Goal: Task Accomplishment & Management: Manage account settings

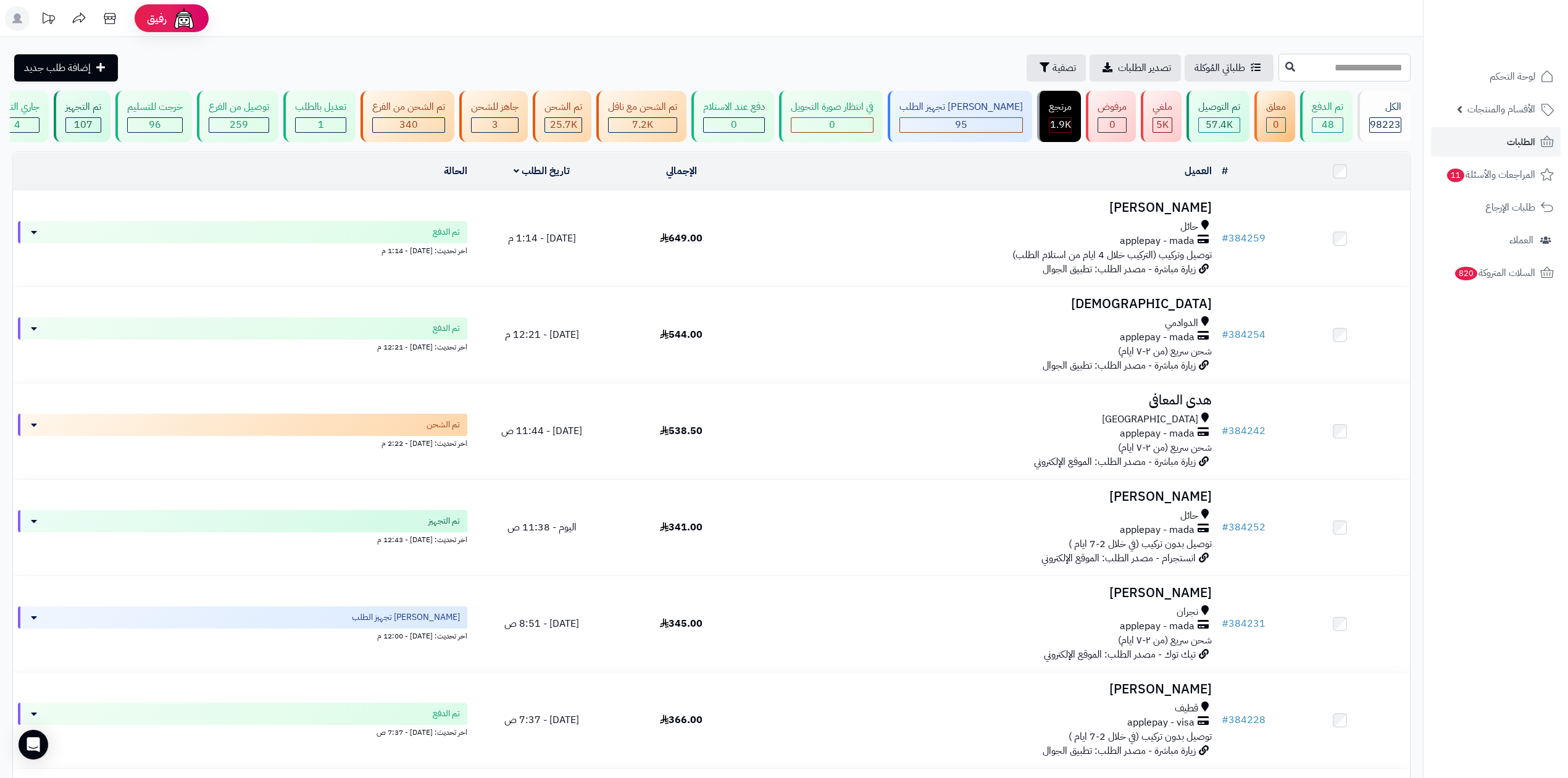
click at [1378, 58] on input "text" at bounding box center [1345, 67] width 132 height 28
paste input "******"
type input "******"
click at [1281, 73] on button at bounding box center [1290, 67] width 19 height 23
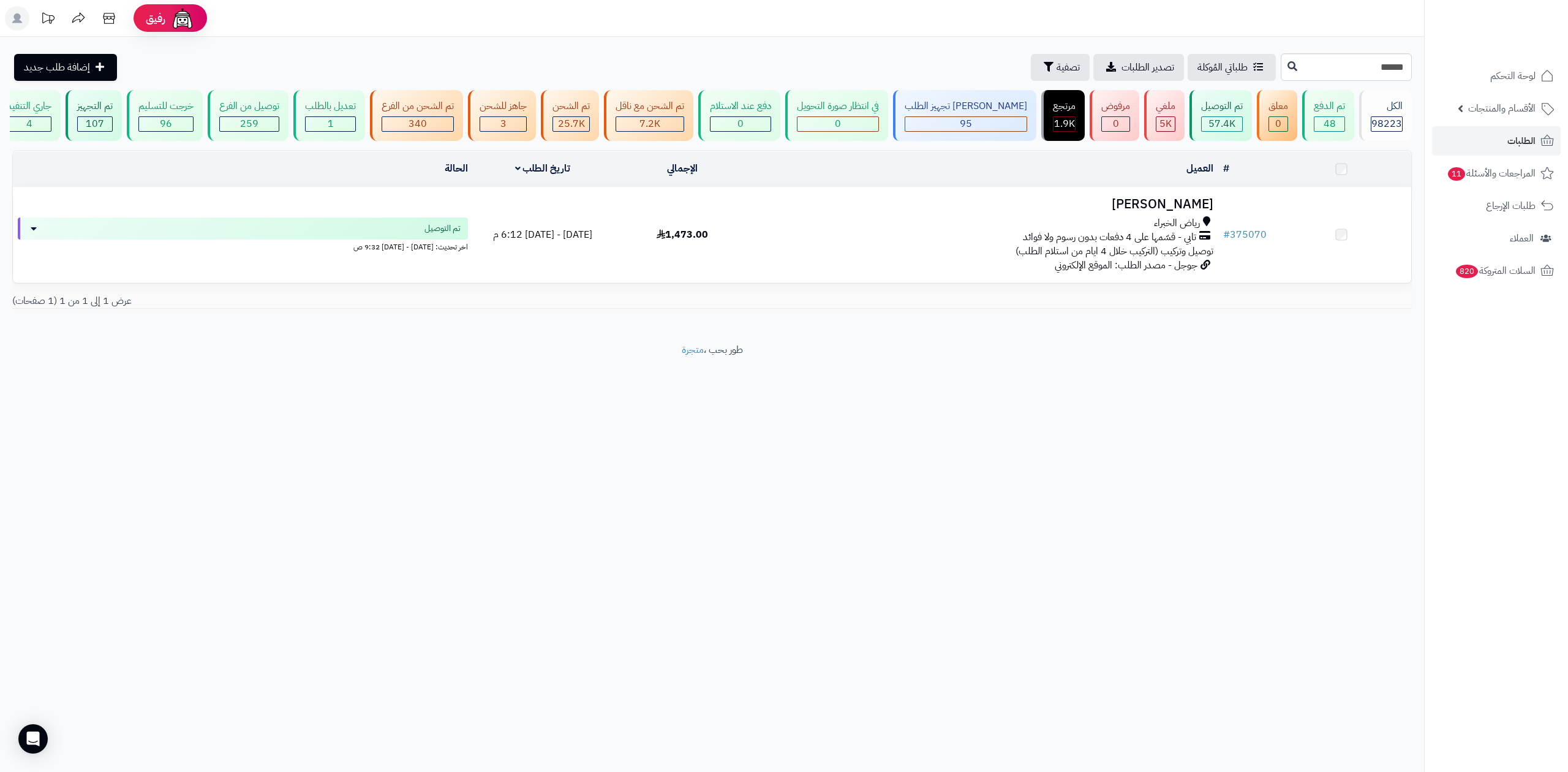
click at [1209, 199] on h3 "حاتم السحيباني" at bounding box center [985, 204] width 456 height 14
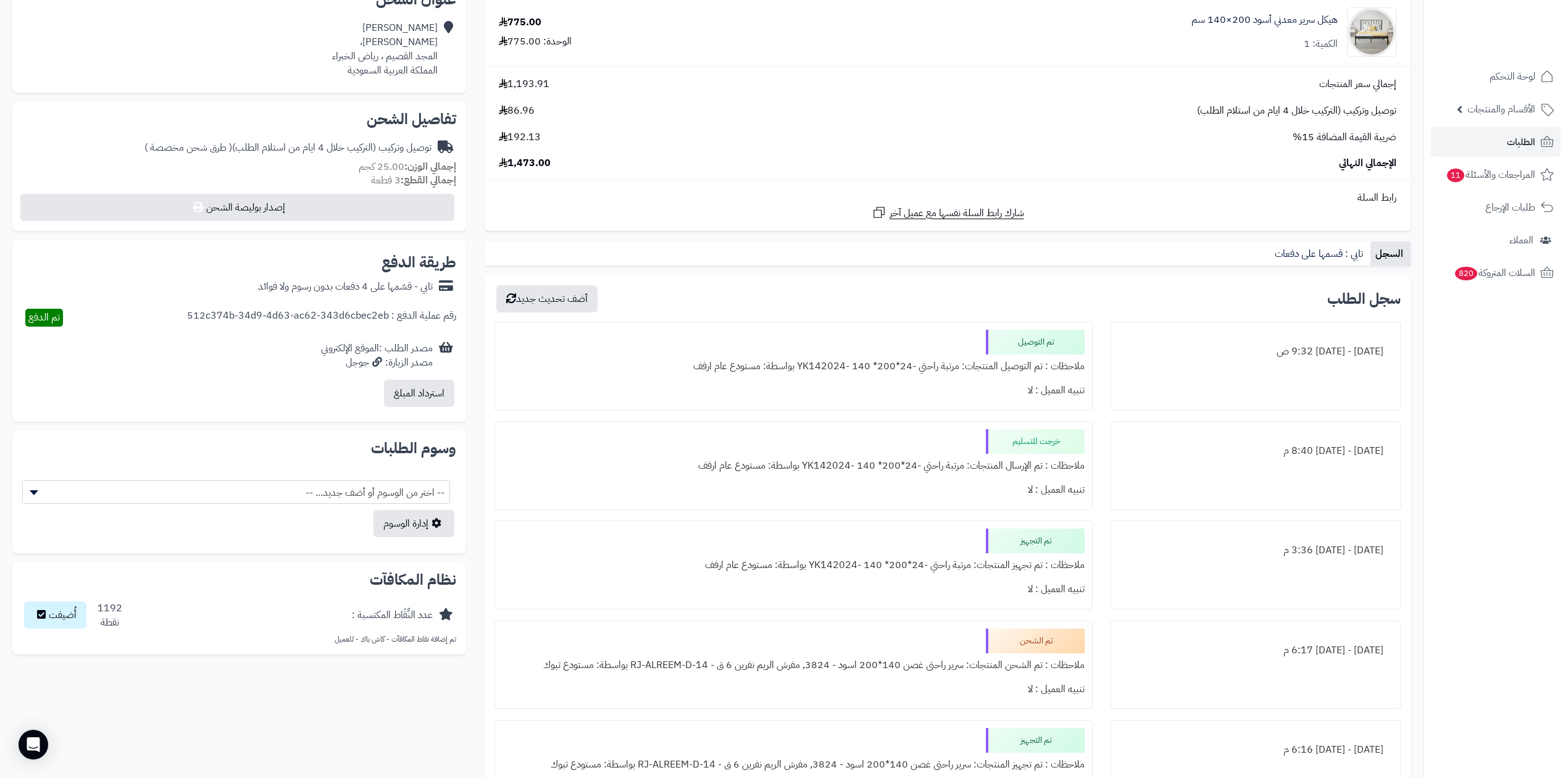
scroll to position [165, 0]
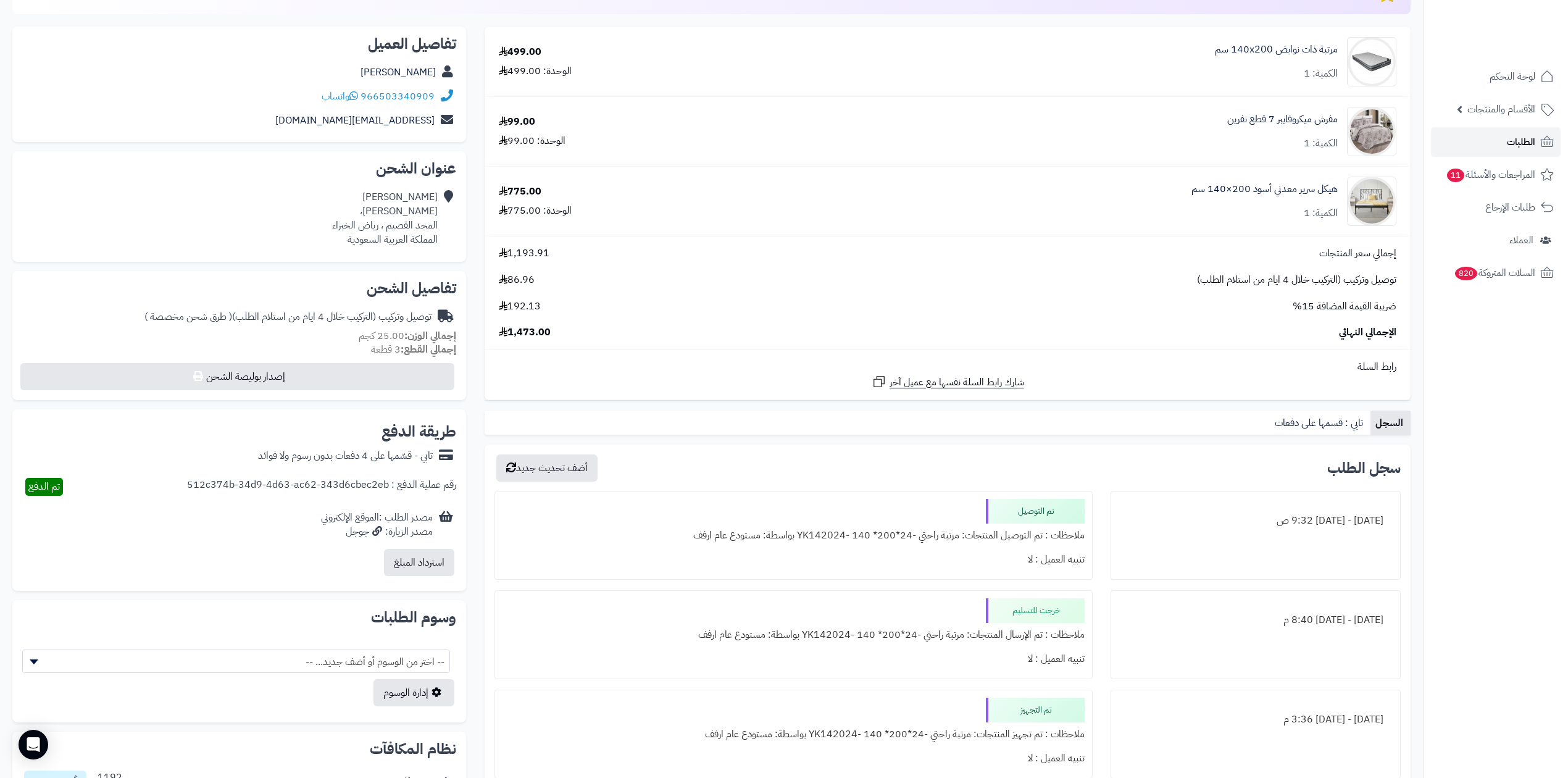
click at [1500, 137] on link "الطلبات" at bounding box center [1496, 142] width 129 height 30
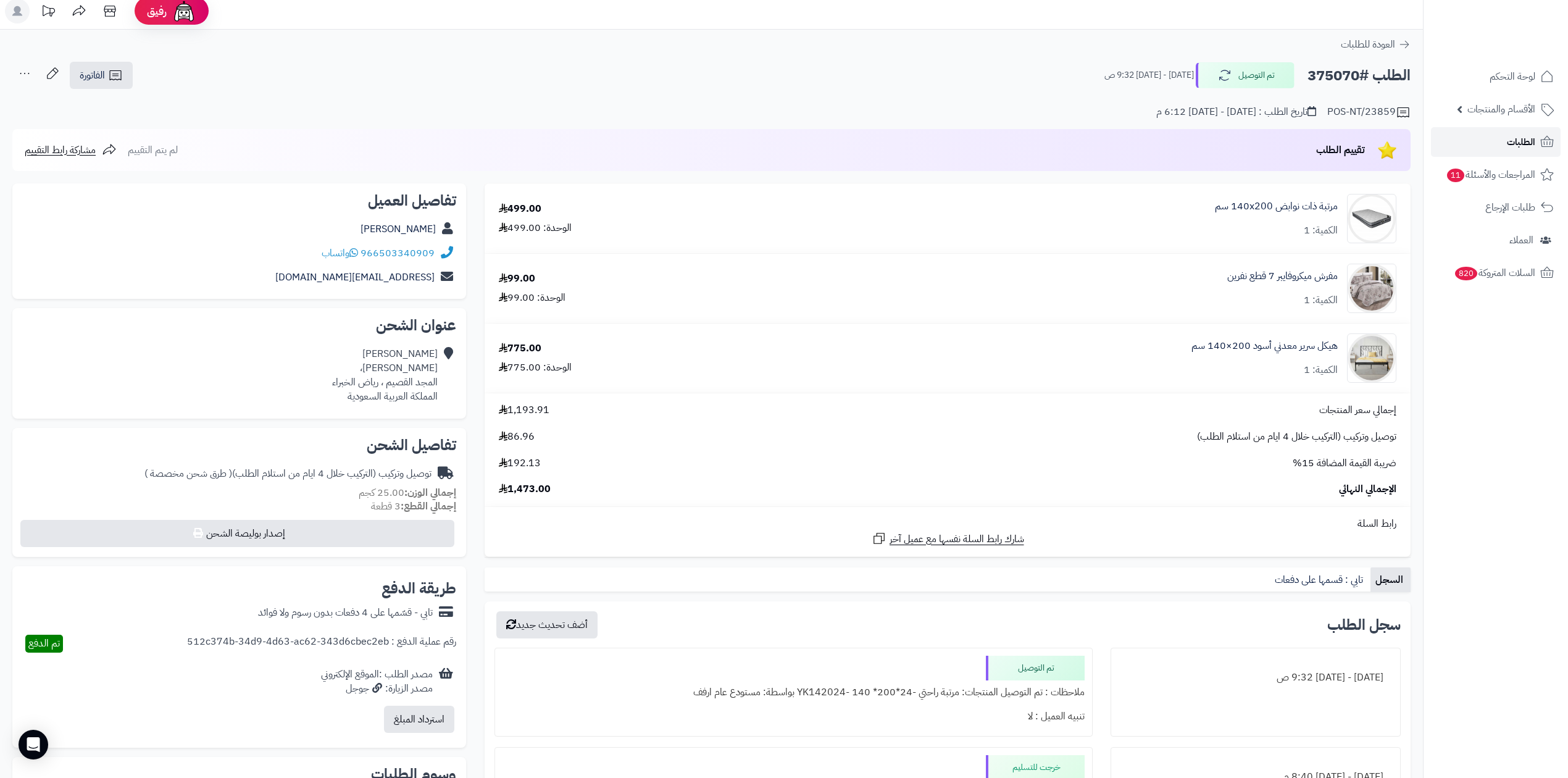
scroll to position [0, 0]
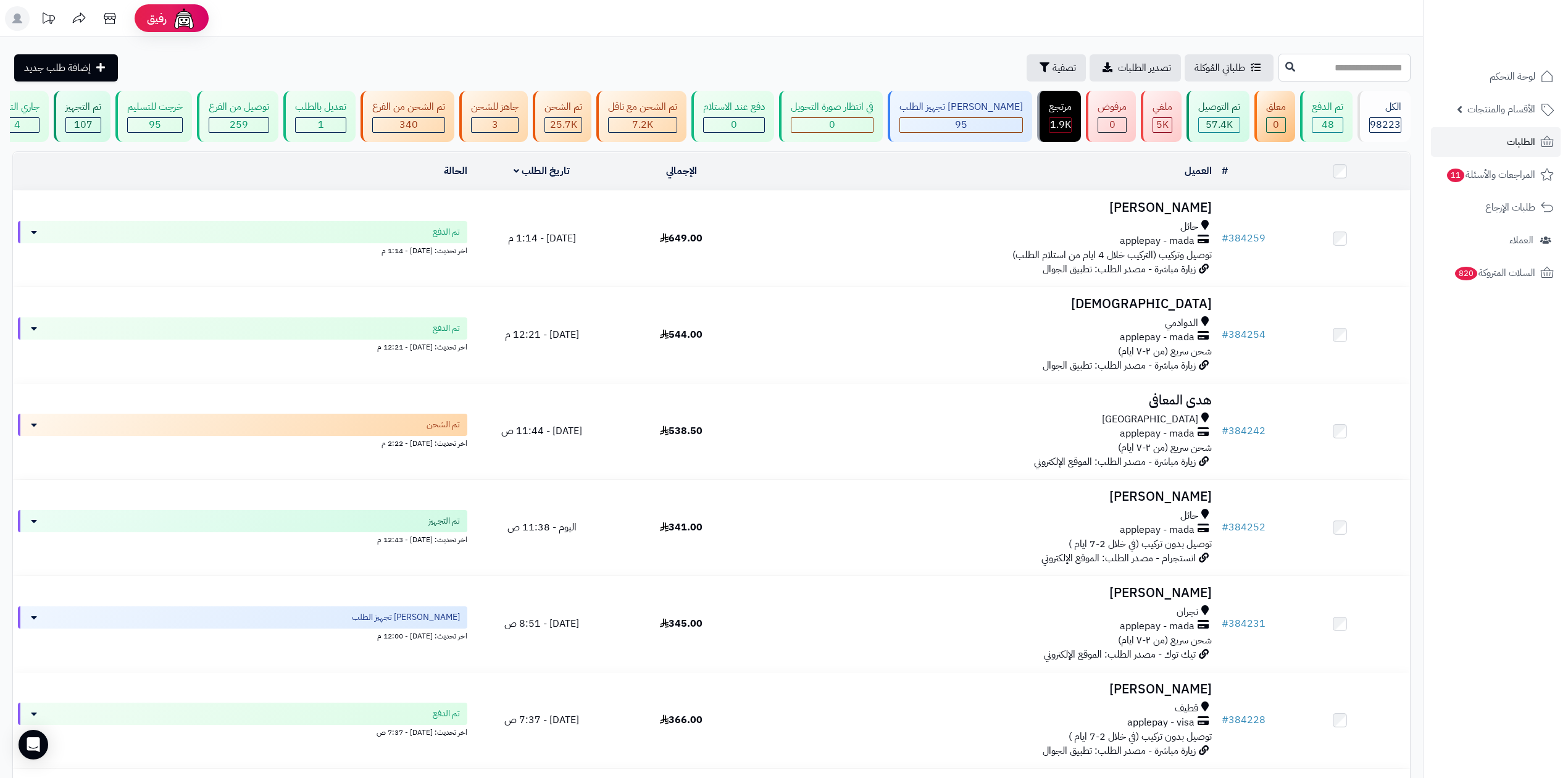
paste input "******"
type input "******"
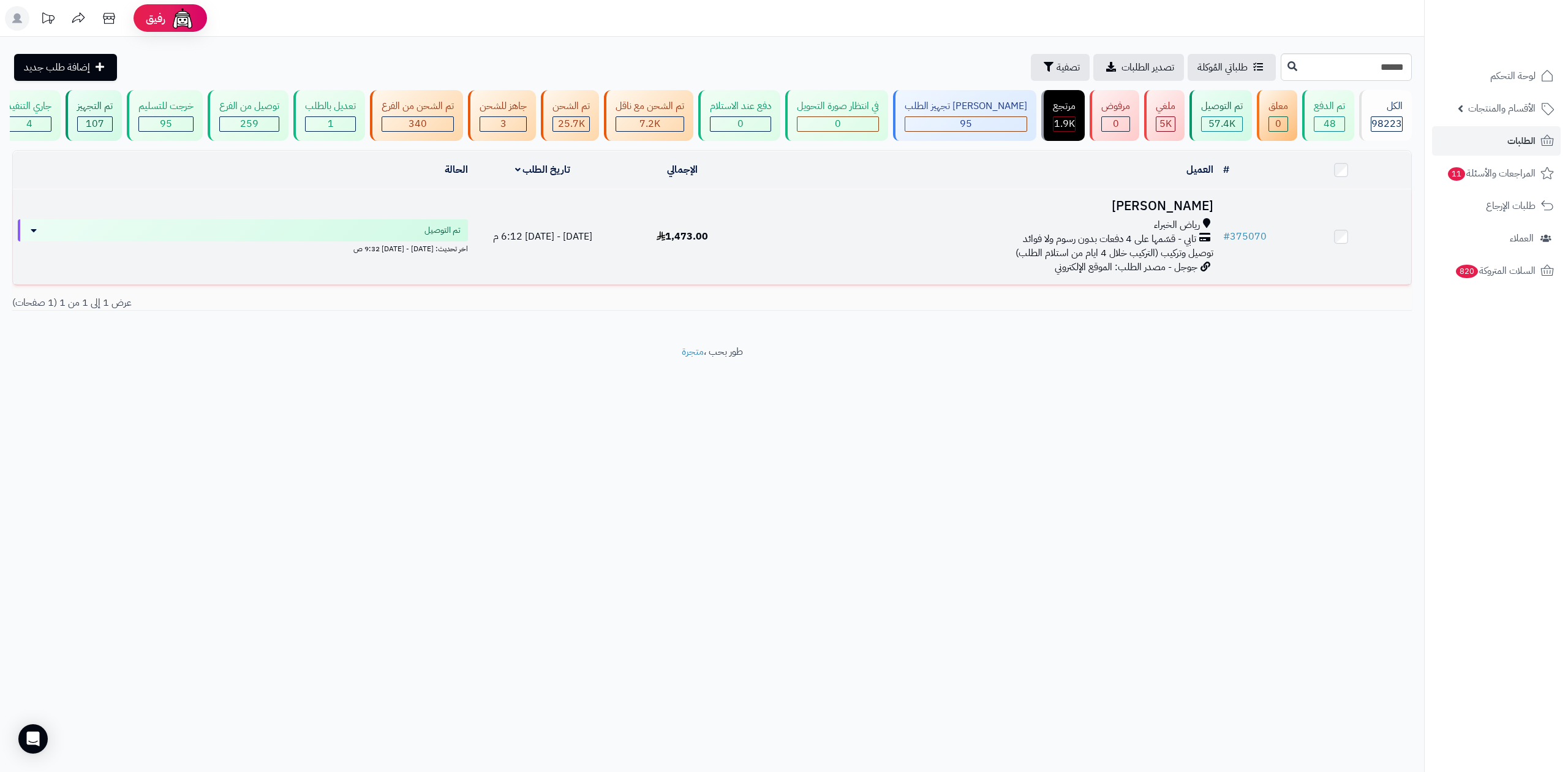
click at [1188, 221] on span "رياض الخبراء" at bounding box center [1177, 225] width 46 height 14
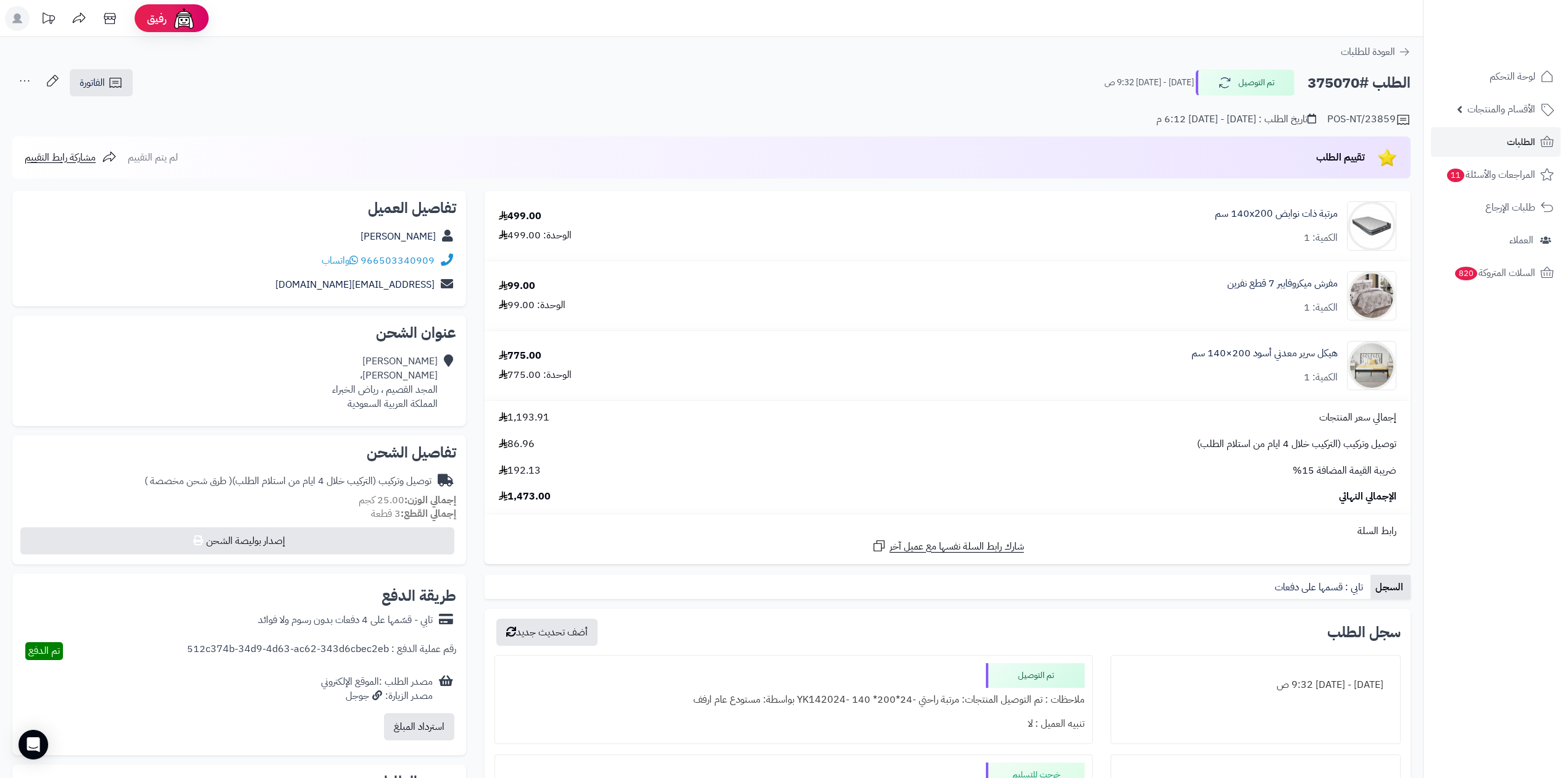
click at [1336, 83] on h2 "الطلب #375070" at bounding box center [1359, 83] width 103 height 25
copy h2 "375070"
click at [393, 136] on div "تقييم الطلب لم يتم التقييم مشاركة رابط التقييم" at bounding box center [712, 157] width 1399 height 42
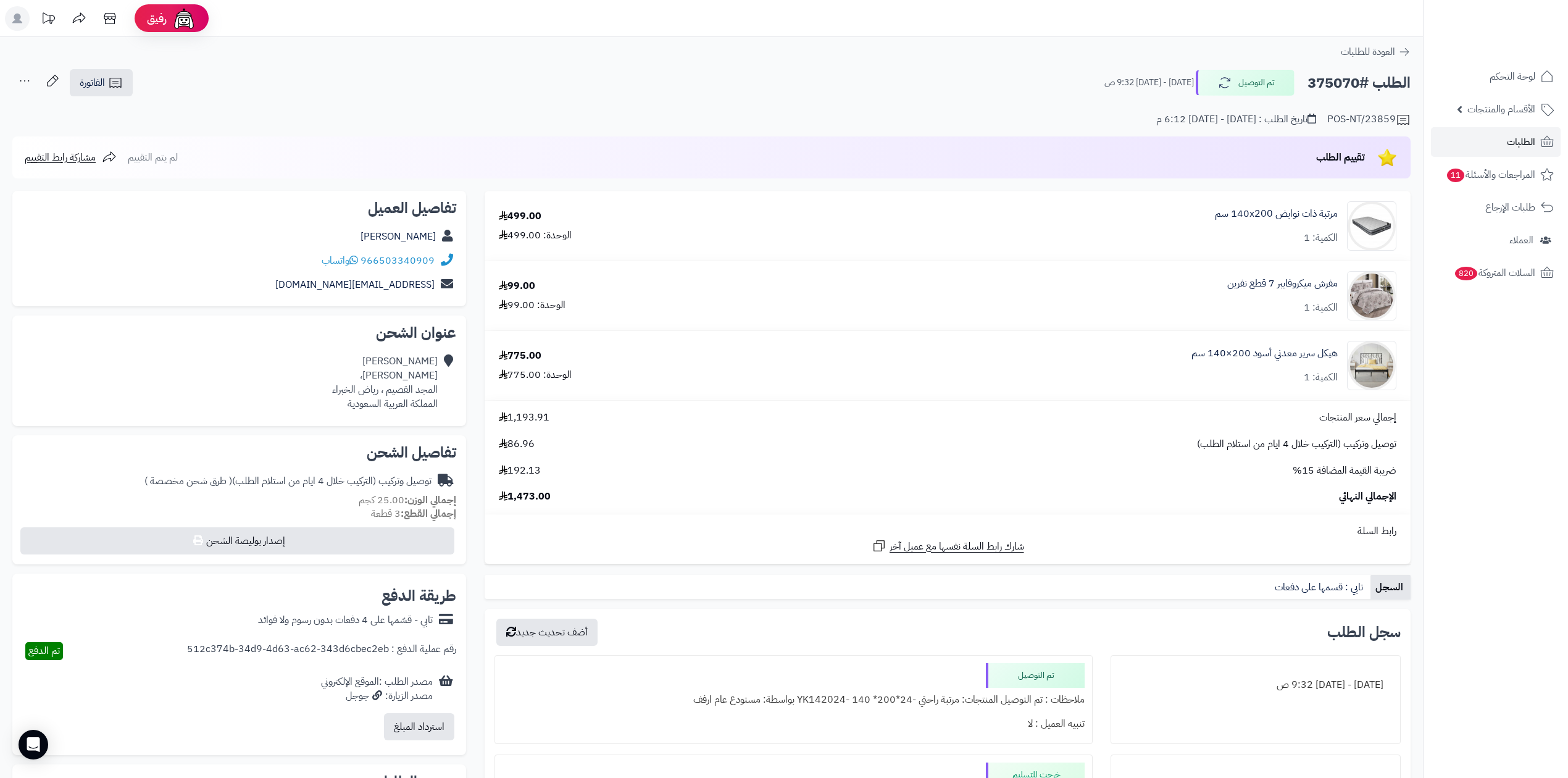
click at [1105, 83] on small "[DATE] - [DATE] 9:32 ص" at bounding box center [1149, 83] width 89 height 12
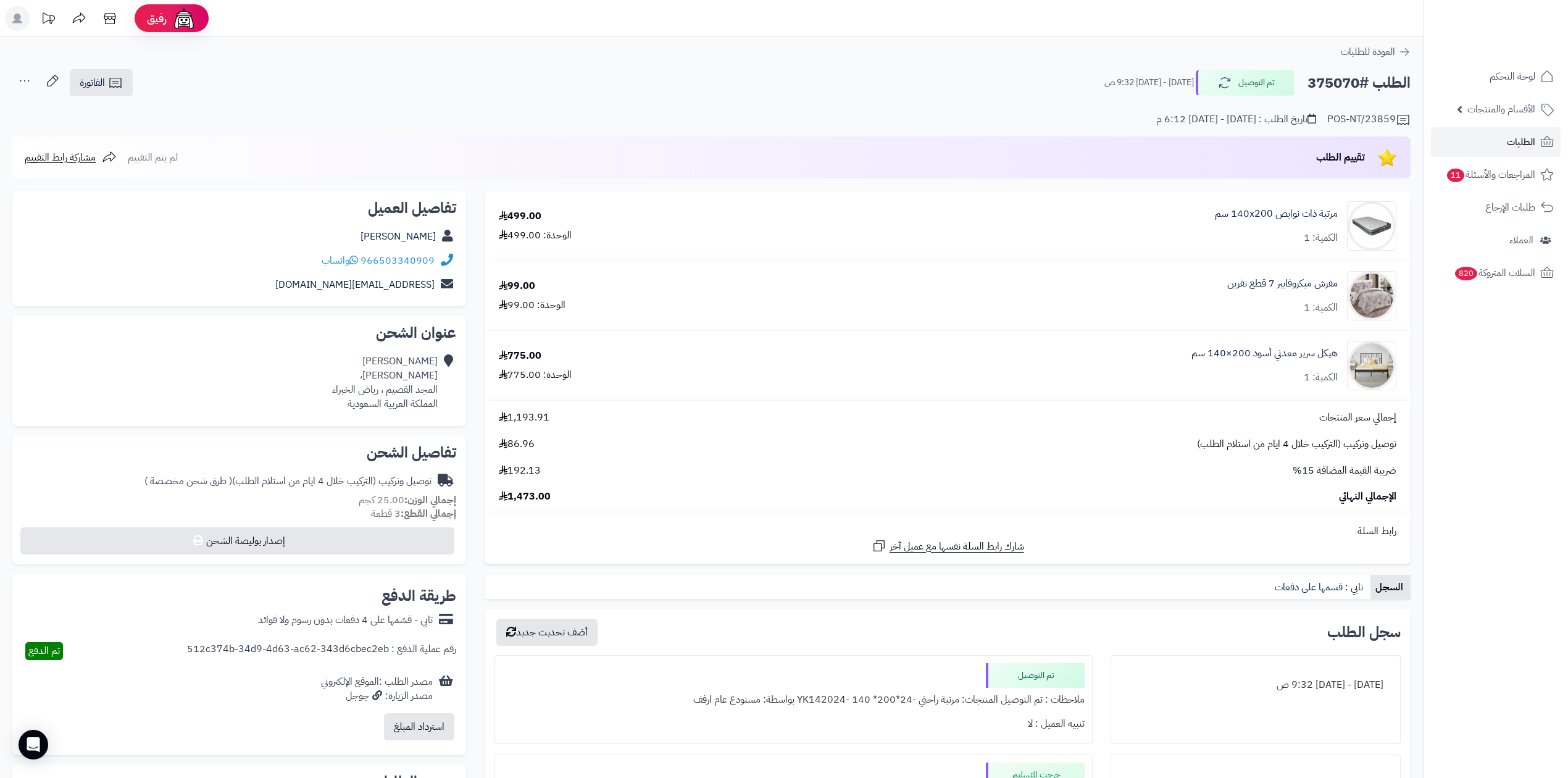
click at [1105, 83] on small "[DATE] - [DATE] 9:32 ص" at bounding box center [1149, 83] width 89 height 12
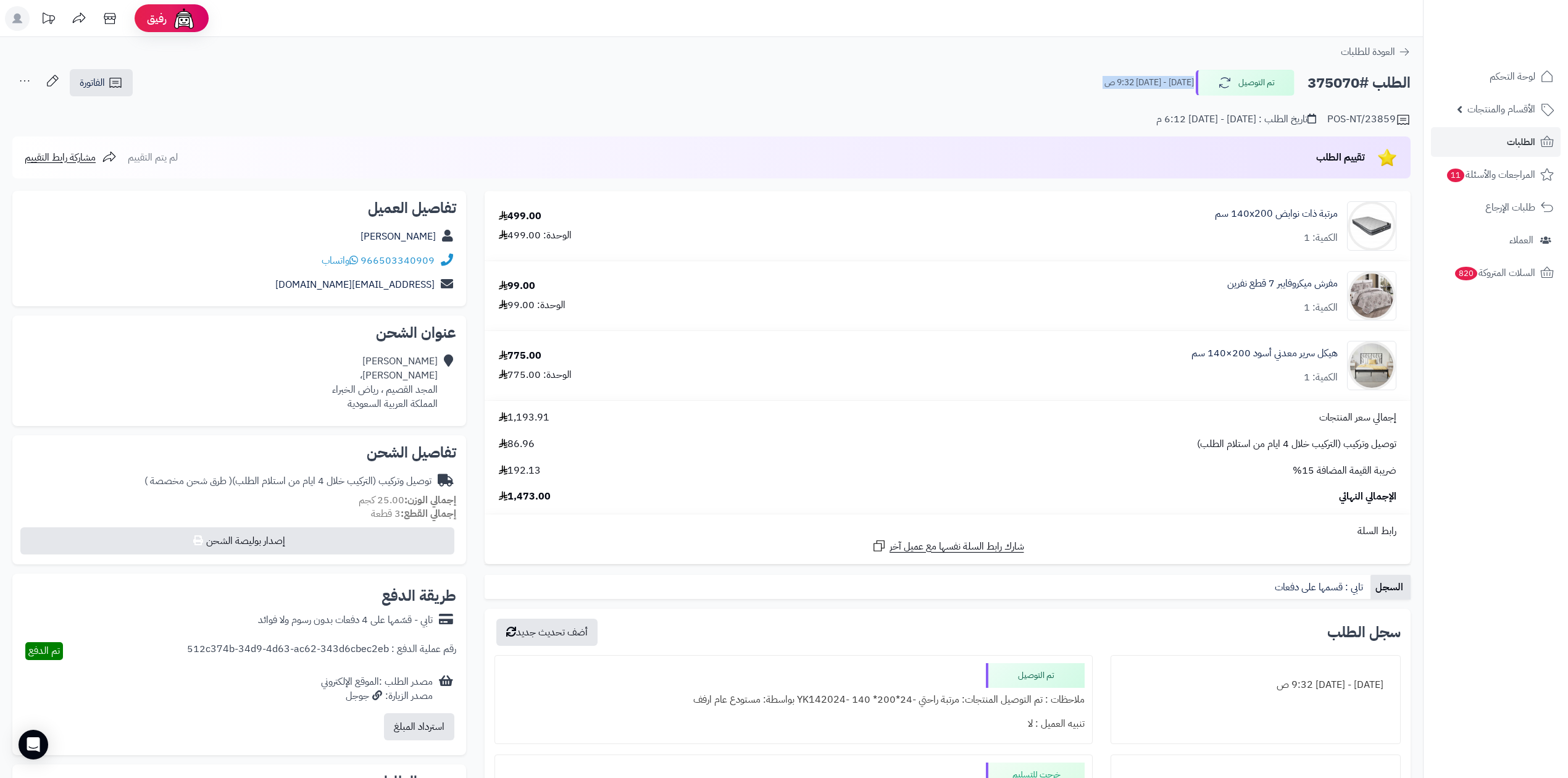
click at [1105, 83] on small "[DATE] - [DATE] 9:32 ص" at bounding box center [1149, 83] width 89 height 12
click at [1094, 77] on div "الطلب #375070 تم التوصيل السبت - ١٣ سبتمبر ٢٠٢٥ - 9:32 ص" at bounding box center [1252, 83] width 317 height 26
drag, startPoint x: 1074, startPoint y: 78, endPoint x: 1163, endPoint y: 85, distance: 89.3
click at [1163, 85] on div "الطلب #375070 تم التوصيل السبت - ١٣ سبتمبر ٢٠٢٥ - 9:32 ص" at bounding box center [1252, 83] width 317 height 26
copy small "١٣ سبتمبر ٢٠٢٥ - 9:32 ص"
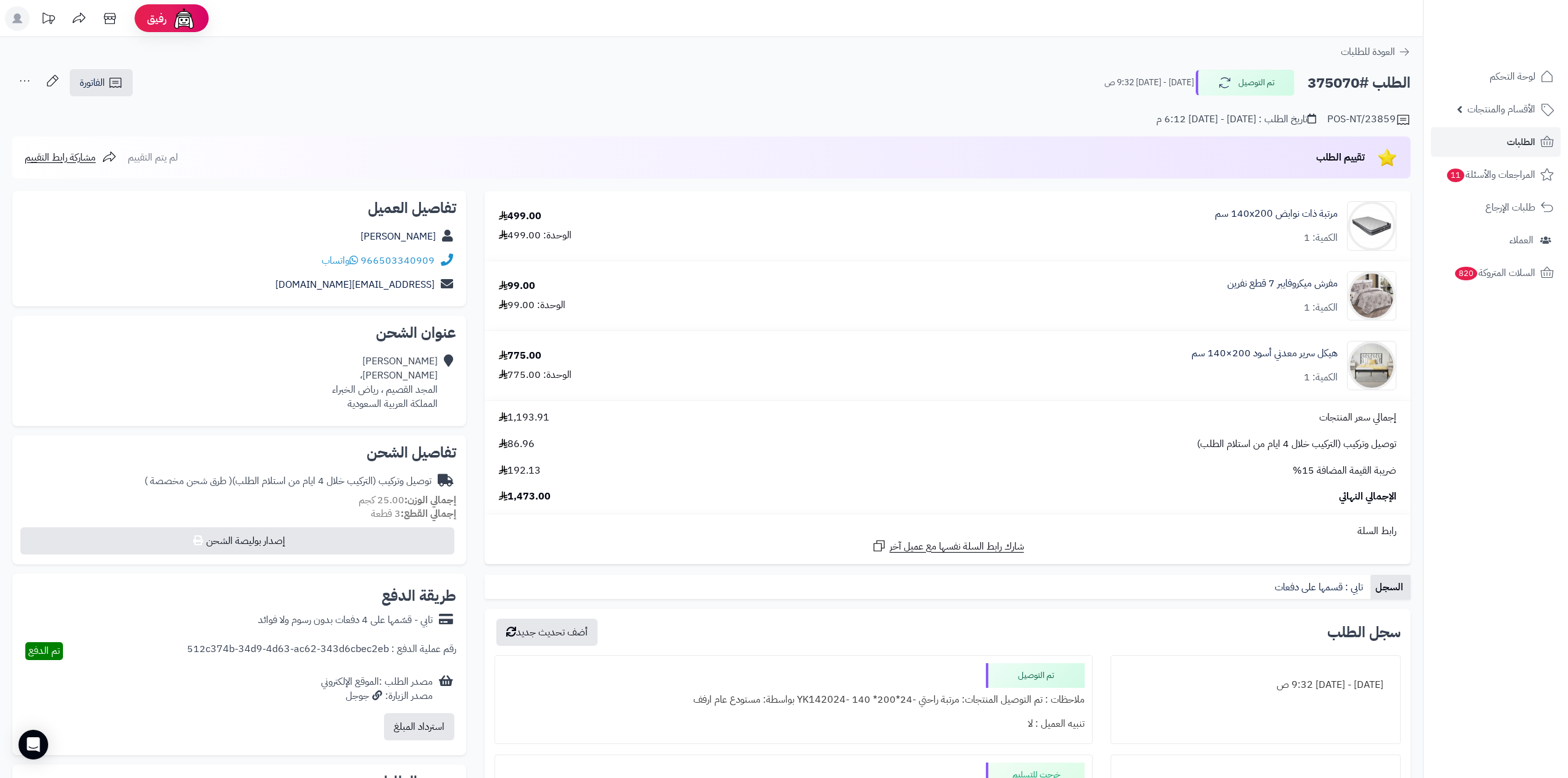
click at [350, 76] on div "الطلب #375070 تم التوصيل السبت - ١٣ سبتمبر ٢٠٢٥ - 9:32 ص الفاتورة طباعة الفاتور…" at bounding box center [712, 83] width 1399 height 29
